Goal: Task Accomplishment & Management: Complete application form

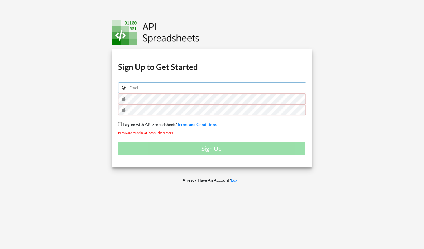
click at [220, 84] on input "email" at bounding box center [212, 87] width 188 height 11
click at [271, 85] on input "email" at bounding box center [212, 87] width 188 height 11
type input "[EMAIL_ADDRESS][DOMAIN_NAME]"
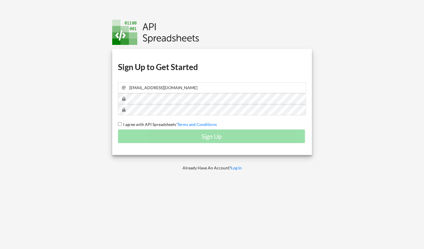
click at [118, 122] on input "I agree with API Spreadsheets' Terms and Conditions" at bounding box center [120, 124] width 4 height 4
checkbox input "true"
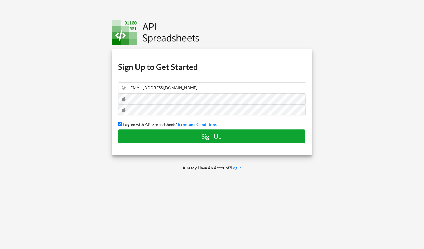
click at [252, 133] on h4 "Sign Up" at bounding box center [211, 136] width 175 height 7
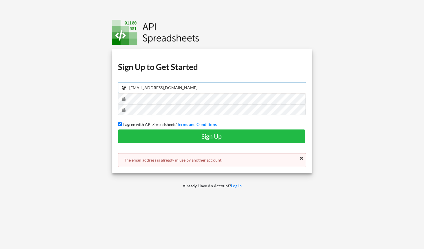
click at [151, 87] on input "[EMAIL_ADDRESS][DOMAIN_NAME]" at bounding box center [212, 87] width 188 height 11
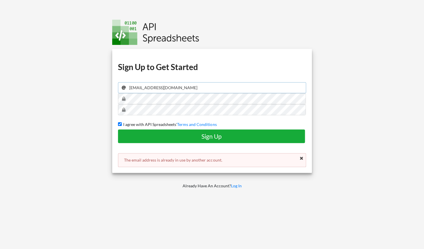
type input "[EMAIL_ADDRESS][DOMAIN_NAME]"
click at [150, 142] on button "Sign Up" at bounding box center [211, 137] width 187 height 14
checkbox input "false"
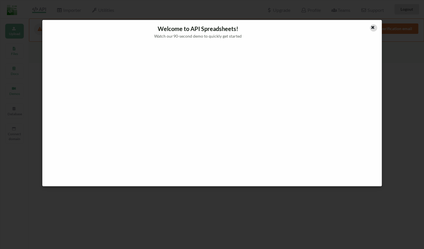
click at [374, 31] on div at bounding box center [373, 27] width 7 height 7
